Goal: Communication & Community: Participate in discussion

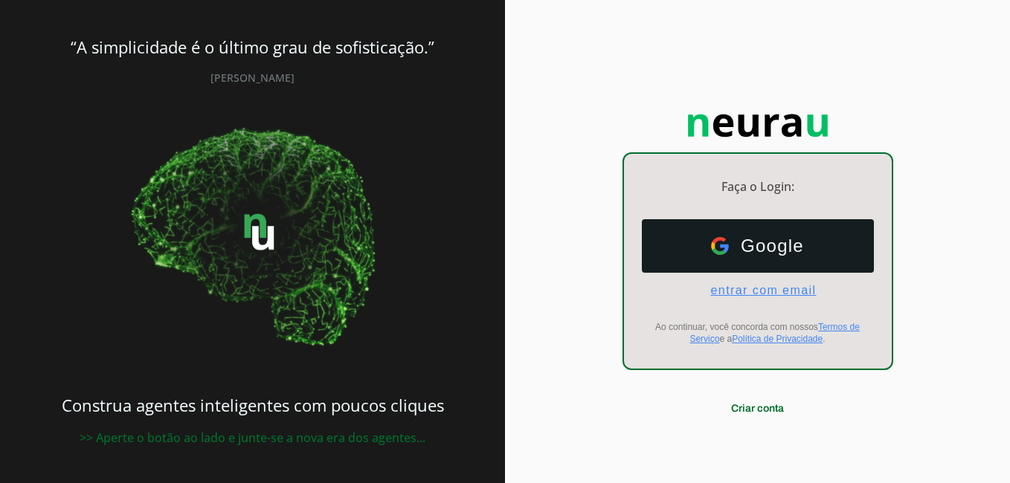
click at [785, 295] on span "entrar com email" at bounding box center [757, 290] width 118 height 13
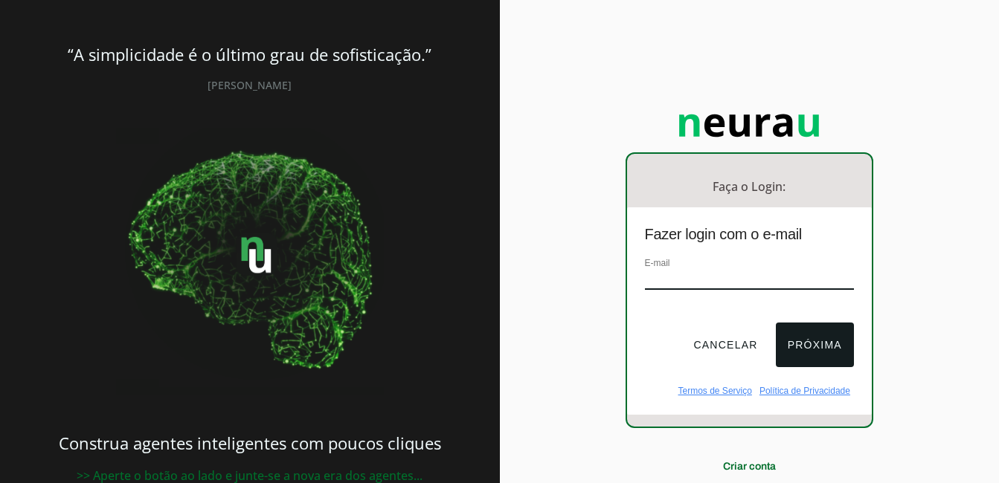
click at [726, 268] on div "E-mail" at bounding box center [749, 280] width 209 height 50
click at [715, 280] on input "email" at bounding box center [749, 280] width 209 height 20
type input "[EMAIL_ADDRESS][DOMAIN_NAME]"
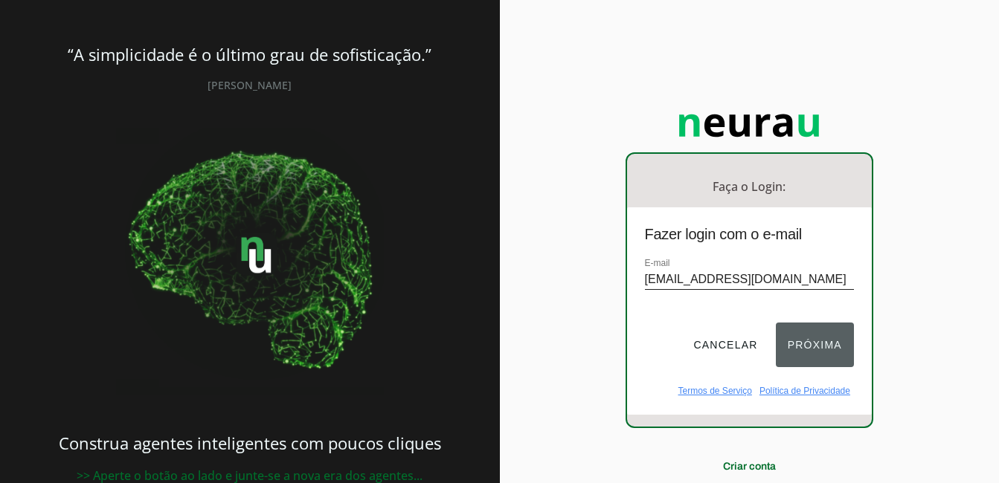
click at [826, 350] on button "Próxima" at bounding box center [815, 345] width 78 height 45
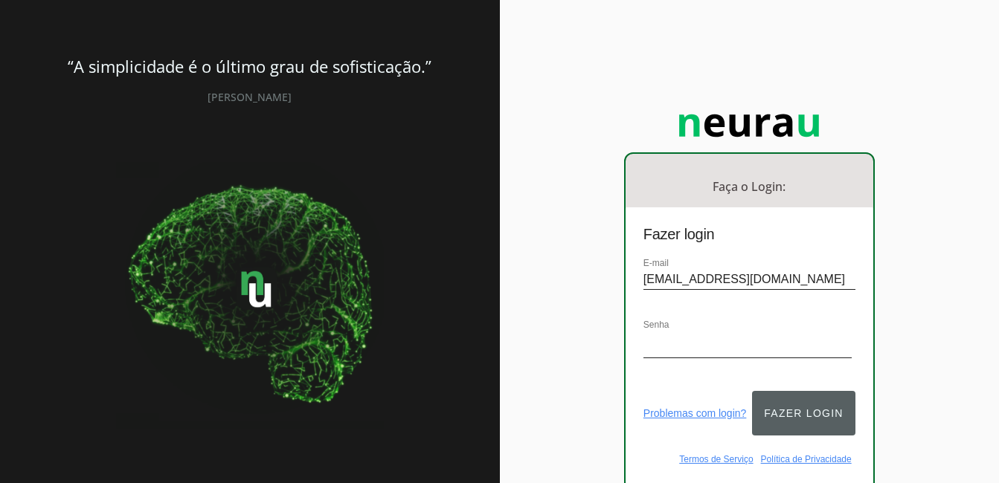
click at [800, 403] on button "Fazer login" at bounding box center [803, 413] width 103 height 45
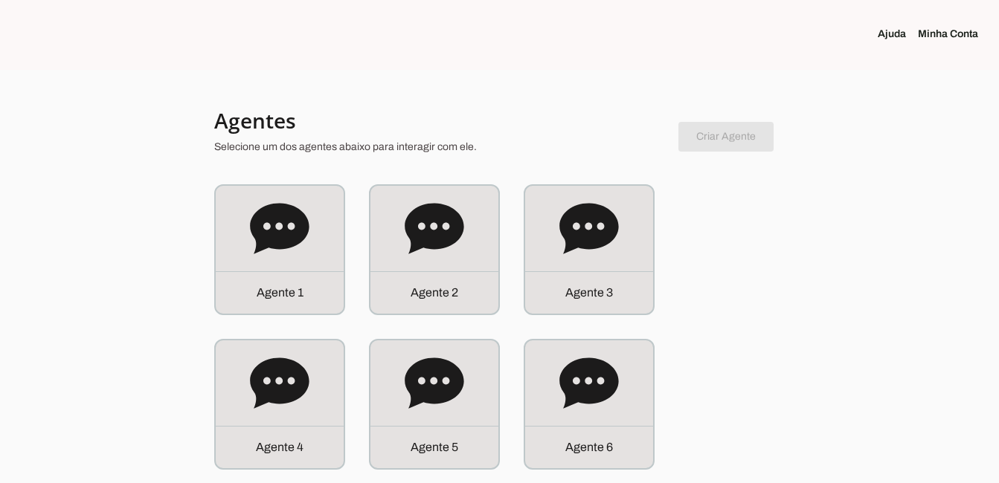
scroll to position [177, 0]
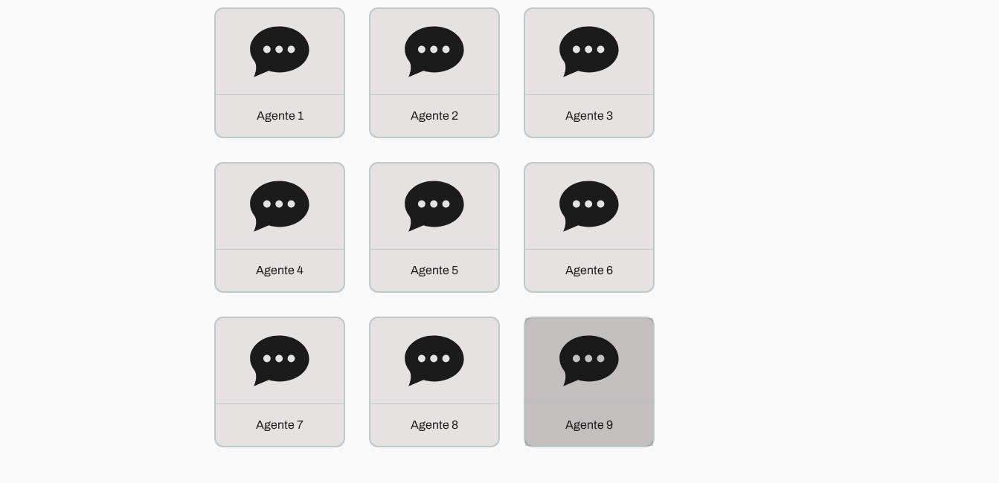
click at [617, 353] on icon at bounding box center [588, 360] width 59 height 51
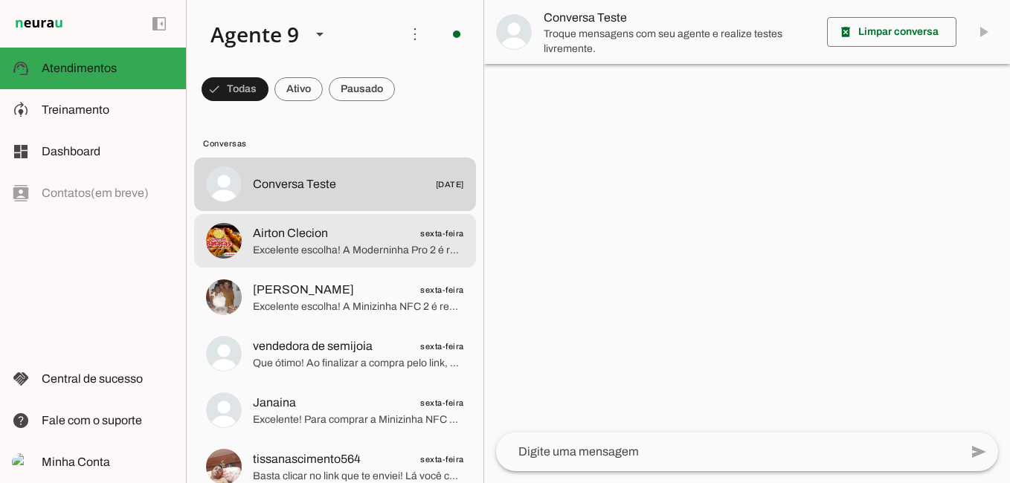
click at [370, 252] on span "Excelente escolha! A Moderninha Pro 2 é realmente fantástica para quem busca ef…" at bounding box center [358, 250] width 211 height 15
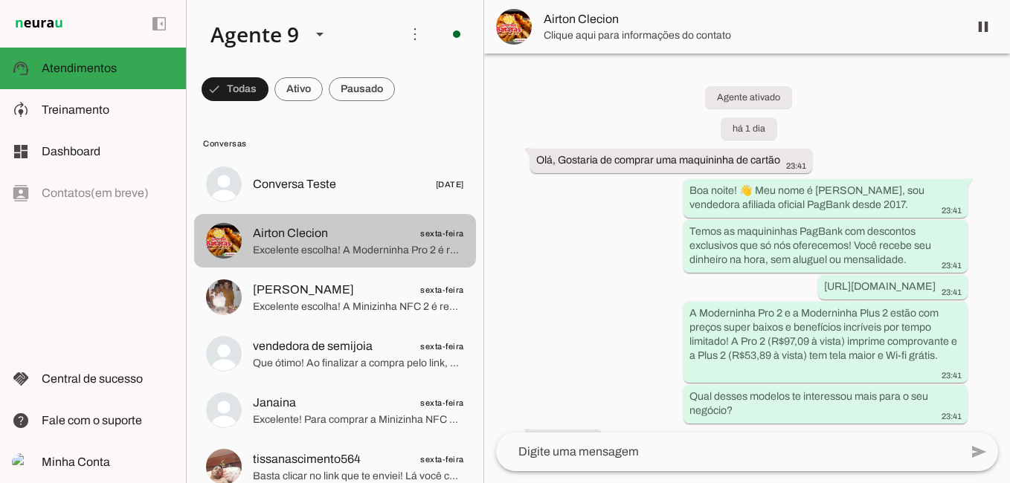
scroll to position [187, 0]
